Goal: Find specific page/section: Find specific page/section

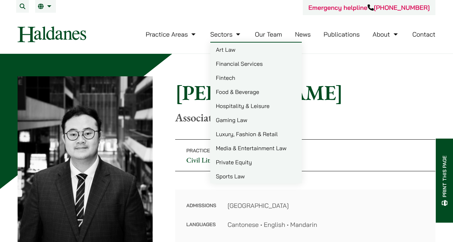
click at [263, 37] on link "Our Team" at bounding box center [268, 34] width 27 height 8
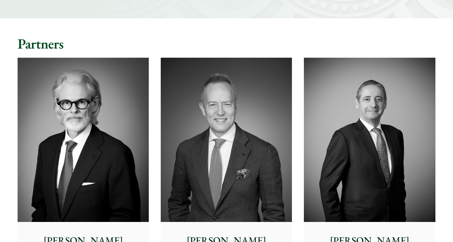
scroll to position [70, 0]
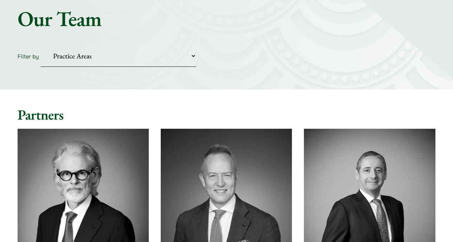
click at [156, 52] on select "Practice Areas Antitrust and Competition Civil Litigation & Dispute Resolution …" at bounding box center [118, 55] width 156 height 21
click at [266, 42] on div "Home » Lawyers Our Team Filter by Practice Areas Antitrust and Competition Civi…" at bounding box center [226, 36] width 453 height 106
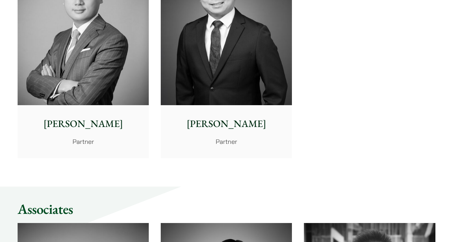
scroll to position [1725, 0]
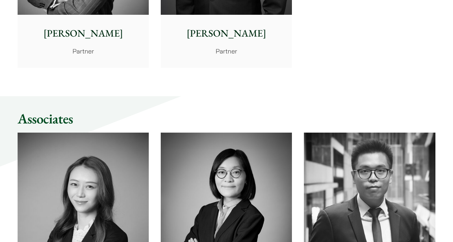
drag, startPoint x: 453, startPoint y: 105, endPoint x: 458, endPoint y: 113, distance: 9.6
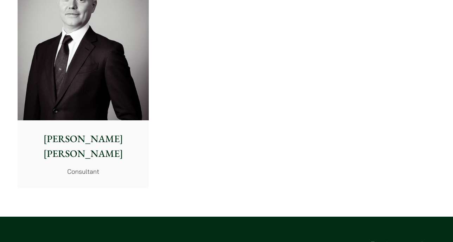
scroll to position [3991, 0]
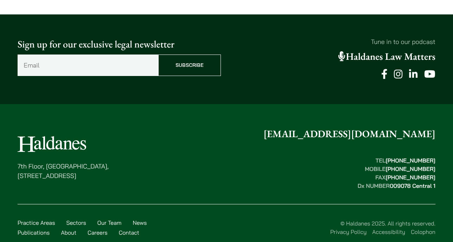
click at [436, 230] on footer "[STREET_ADDRESS] [EMAIL_ADDRESS][DOMAIN_NAME] TEL  [PHONE_NUMBER] MOBILE  [PHON…" at bounding box center [226, 182] width 453 height 156
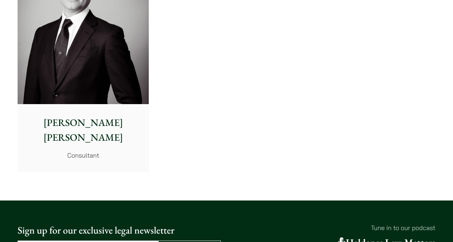
scroll to position [3745, 0]
